Goal: Task Accomplishment & Management: Complete application form

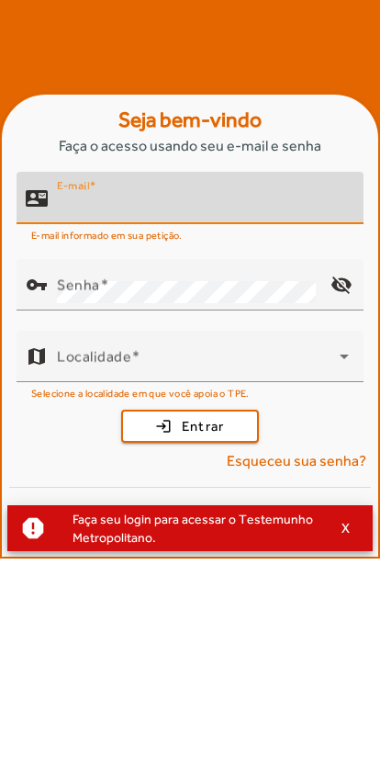
scroll to position [221, 0]
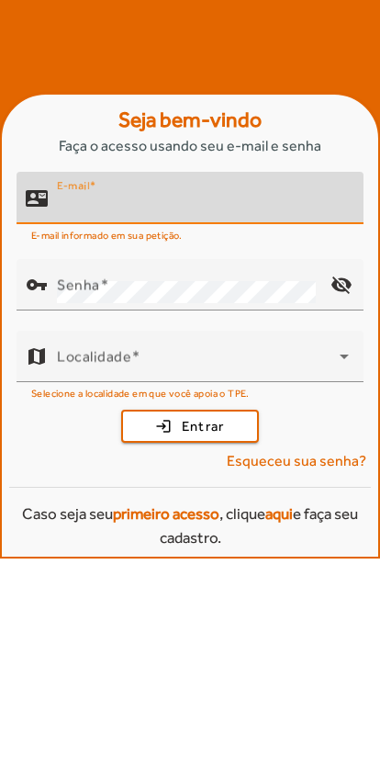
click at [96, 400] on span at bounding box center [92, 406] width 6 height 13
click at [97, 415] on input "E-mail" at bounding box center [203, 426] width 292 height 22
click at [83, 415] on input "E-mail" at bounding box center [203, 426] width 292 height 22
click at [84, 415] on input "E-mail" at bounding box center [203, 426] width 292 height 22
click at [172, 415] on input "E-mail" at bounding box center [203, 426] width 292 height 22
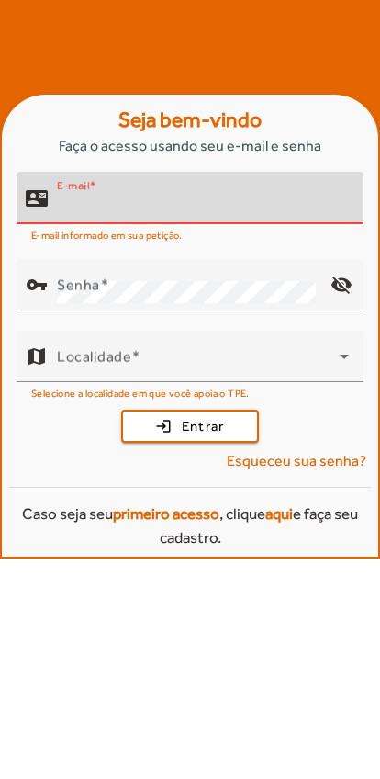
click at [164, 445] on mat-hint "E-mail informado em sua petição." at bounding box center [107, 455] width 152 height 20
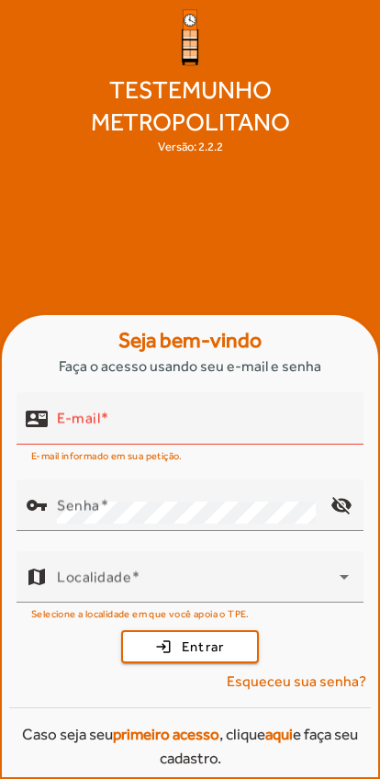
click at [94, 416] on mat-label "E-mail" at bounding box center [78, 418] width 43 height 17
click at [94, 416] on input "E-mail" at bounding box center [203, 426] width 292 height 22
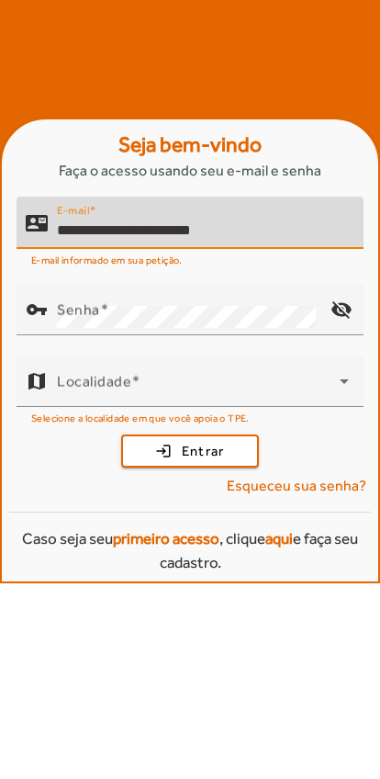
type input "**********"
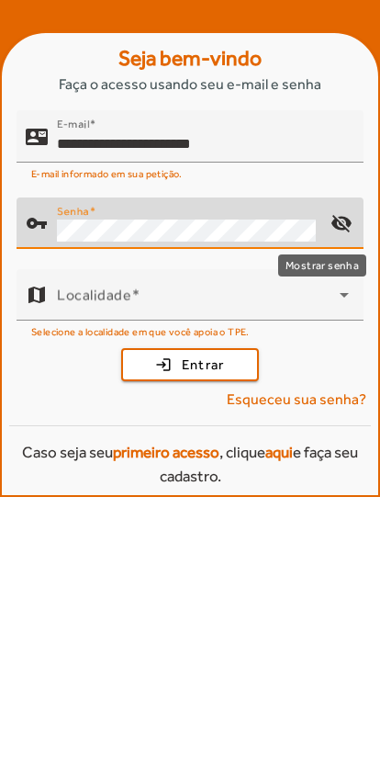
click at [350, 483] on mat-icon "visibility_off" at bounding box center [342, 505] width 44 height 44
click at [346, 566] on icon at bounding box center [345, 577] width 22 height 22
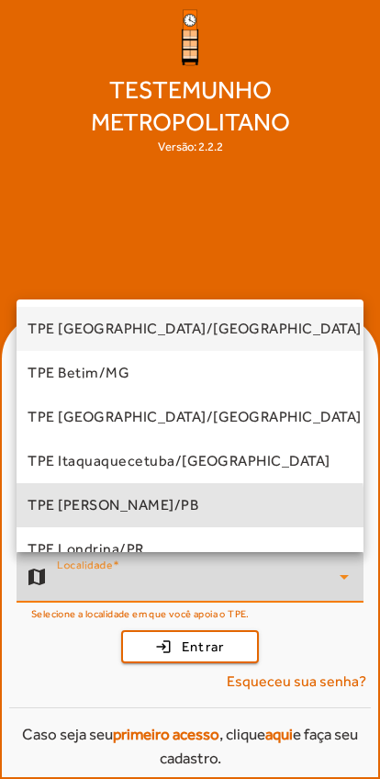
click at [153, 507] on span "TPE [PERSON_NAME]/PB" at bounding box center [113, 505] width 171 height 22
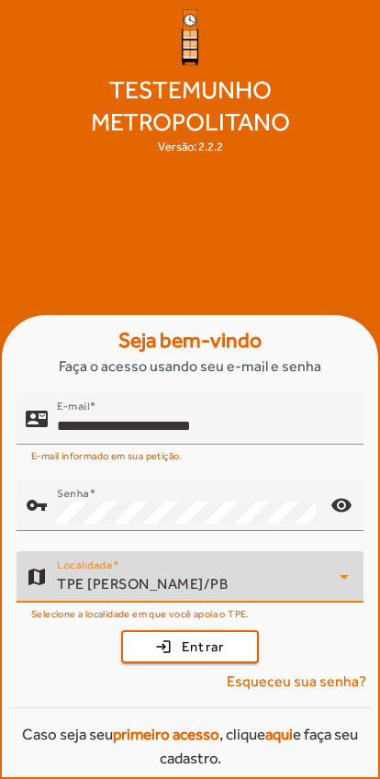
click at [213, 648] on span "Entrar" at bounding box center [203, 647] width 43 height 21
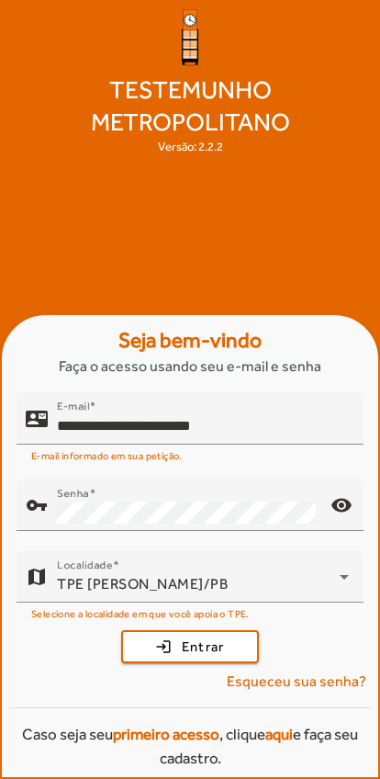
click at [176, 738] on strong "primeiro acesso" at bounding box center [166, 734] width 107 height 18
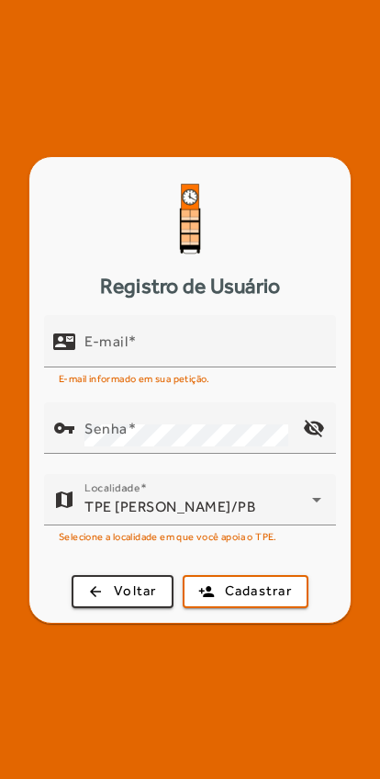
click at [263, 594] on span "Cadastrar" at bounding box center [258, 591] width 67 height 21
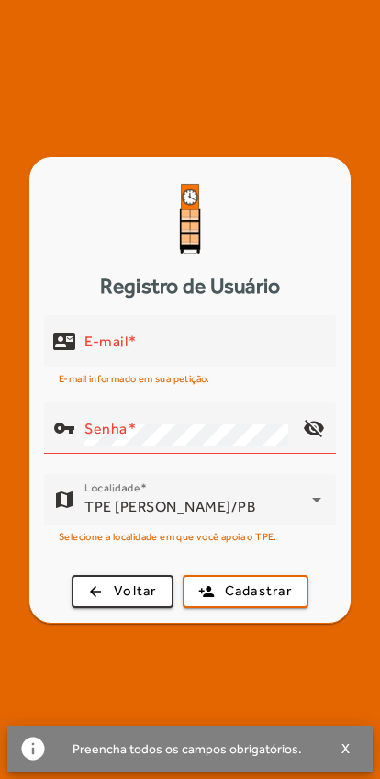
click at [175, 324] on div "E-mail" at bounding box center [203, 341] width 237 height 52
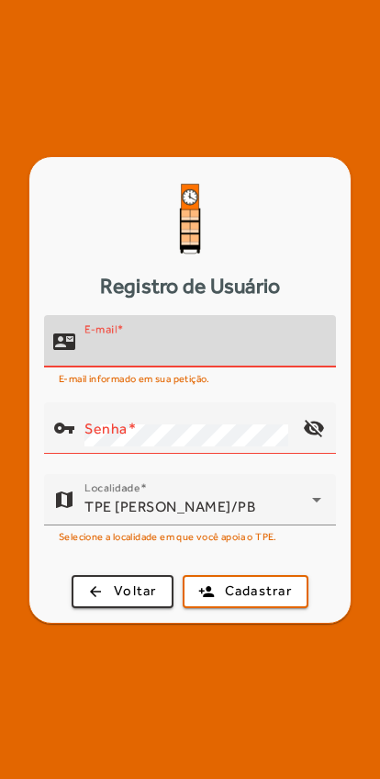
type input "**********"
click at [245, 590] on button "person_add Cadastrar" at bounding box center [246, 591] width 126 height 33
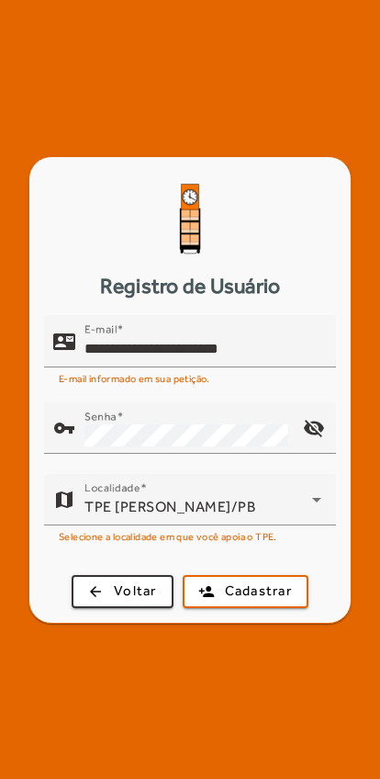
click at [329, 423] on mat-icon "visibility_off" at bounding box center [314, 428] width 44 height 44
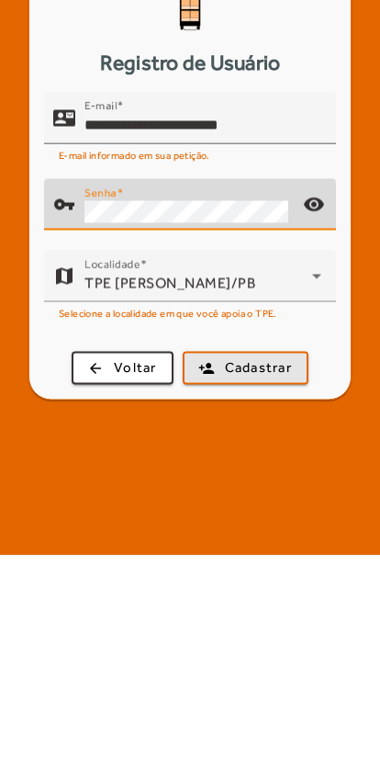
click at [280, 581] on span "Cadastrar" at bounding box center [258, 591] width 67 height 21
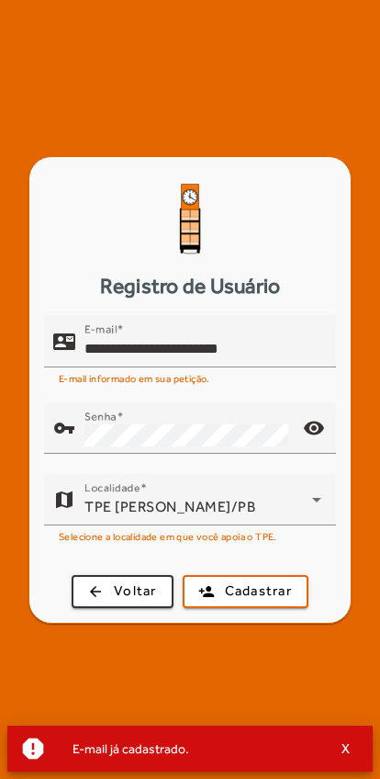
click at [345, 753] on span "X" at bounding box center [346, 749] width 9 height 17
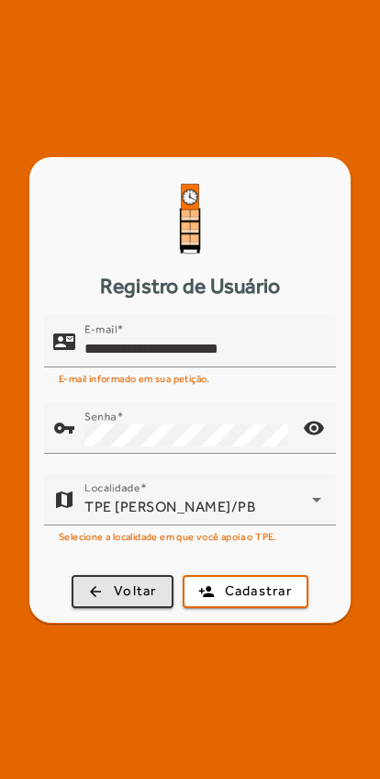
click at [138, 594] on span "Voltar" at bounding box center [135, 591] width 43 height 21
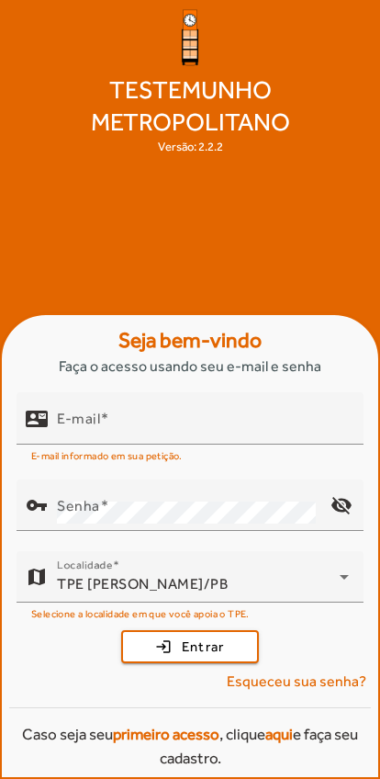
click at [119, 419] on input "E-mail" at bounding box center [203, 426] width 292 height 22
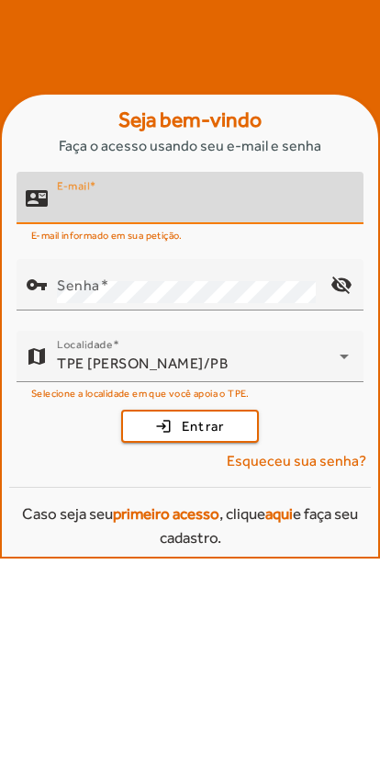
type input "**********"
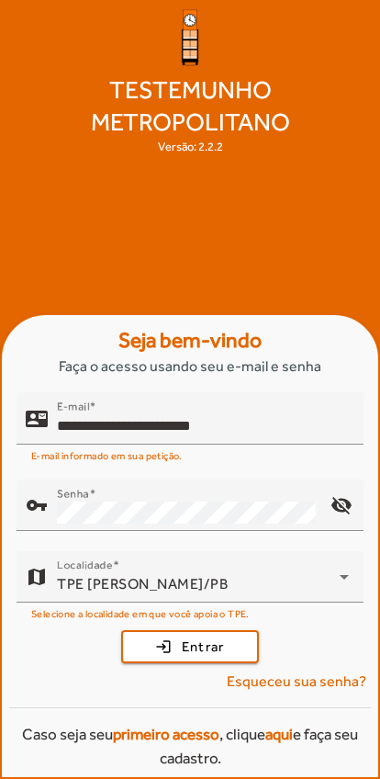
click at [224, 644] on span "Entrar" at bounding box center [203, 647] width 43 height 21
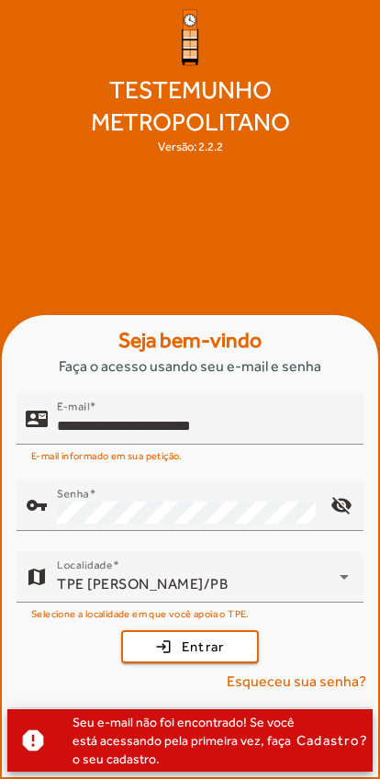
click at [298, 748] on span "Cadastro?" at bounding box center [333, 740] width 72 height 17
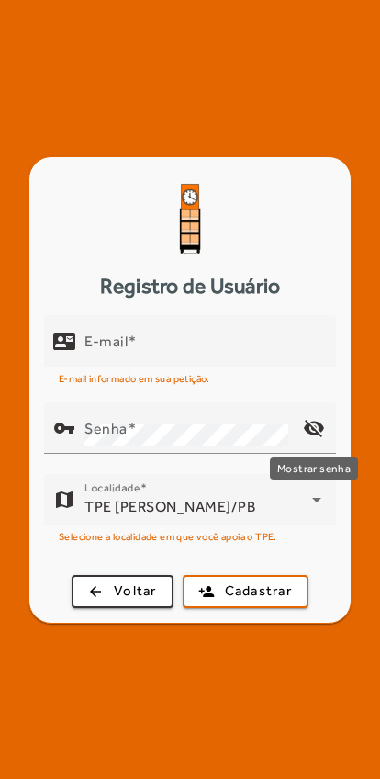
click at [323, 431] on mat-icon "visibility_off" at bounding box center [314, 428] width 44 height 44
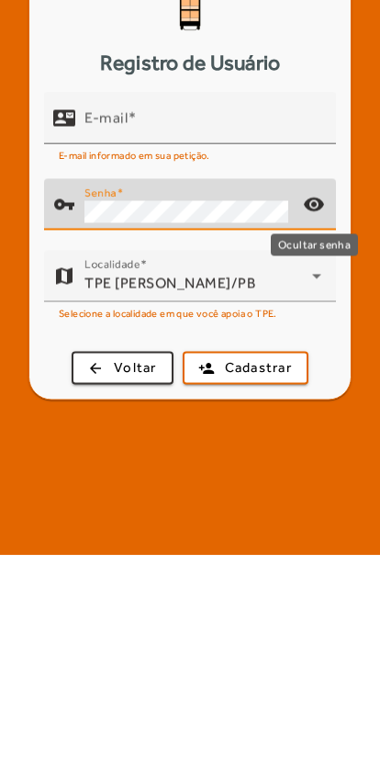
click at [331, 406] on mat-icon "visibility" at bounding box center [314, 428] width 44 height 44
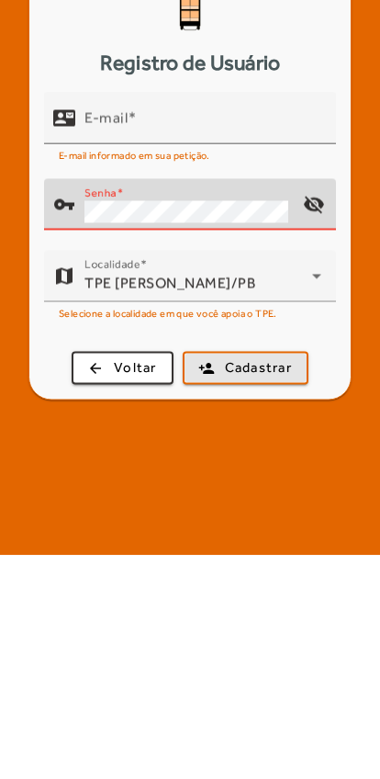
click at [268, 581] on span "Cadastrar" at bounding box center [258, 591] width 67 height 21
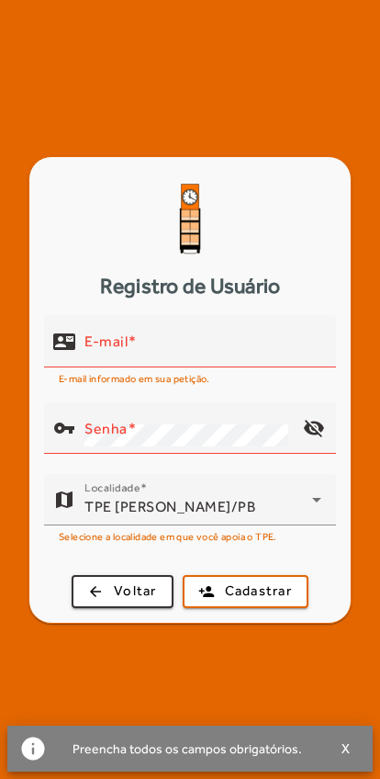
click at [345, 754] on span "X" at bounding box center [346, 749] width 9 height 17
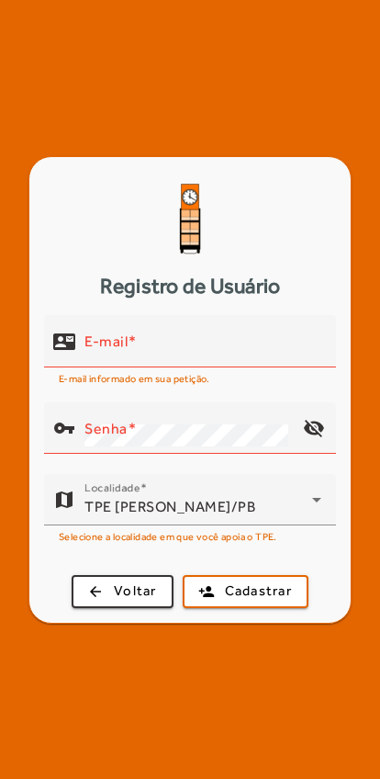
click at [350, 742] on div "Registro de Usuário contact_mail E-mail E-mail informado em sua petição. vpn_ke…" at bounding box center [190, 389] width 380 height 779
